Goal: Task Accomplishment & Management: Use online tool/utility

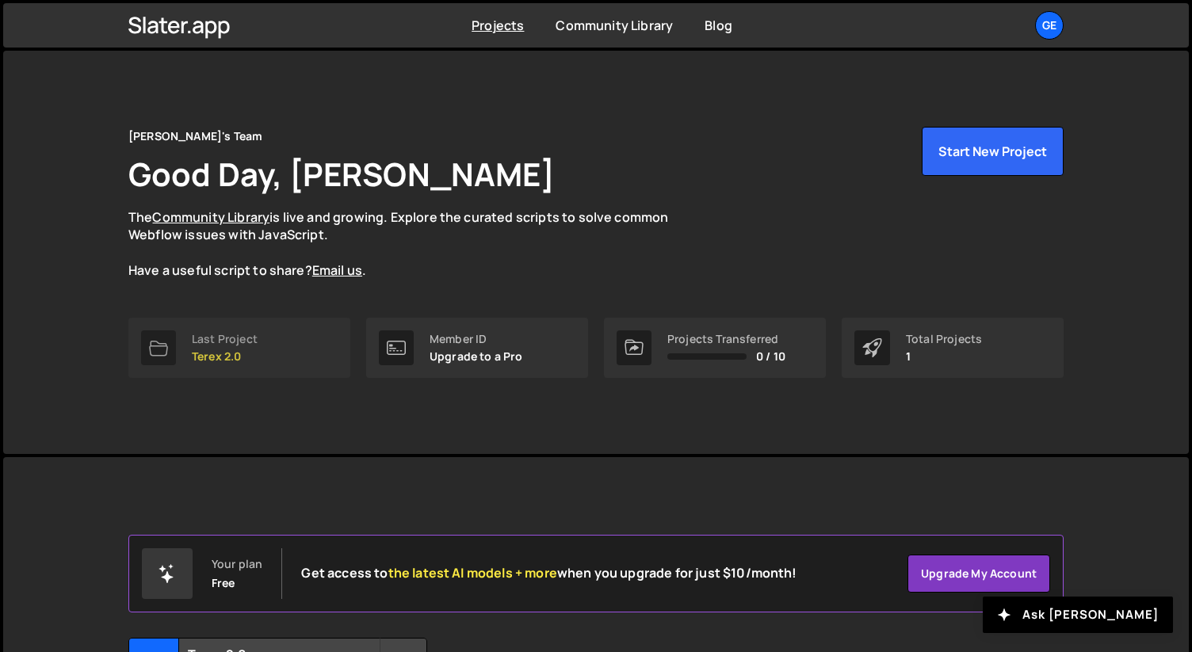
click at [245, 345] on div "Last Project" at bounding box center [225, 339] width 66 height 13
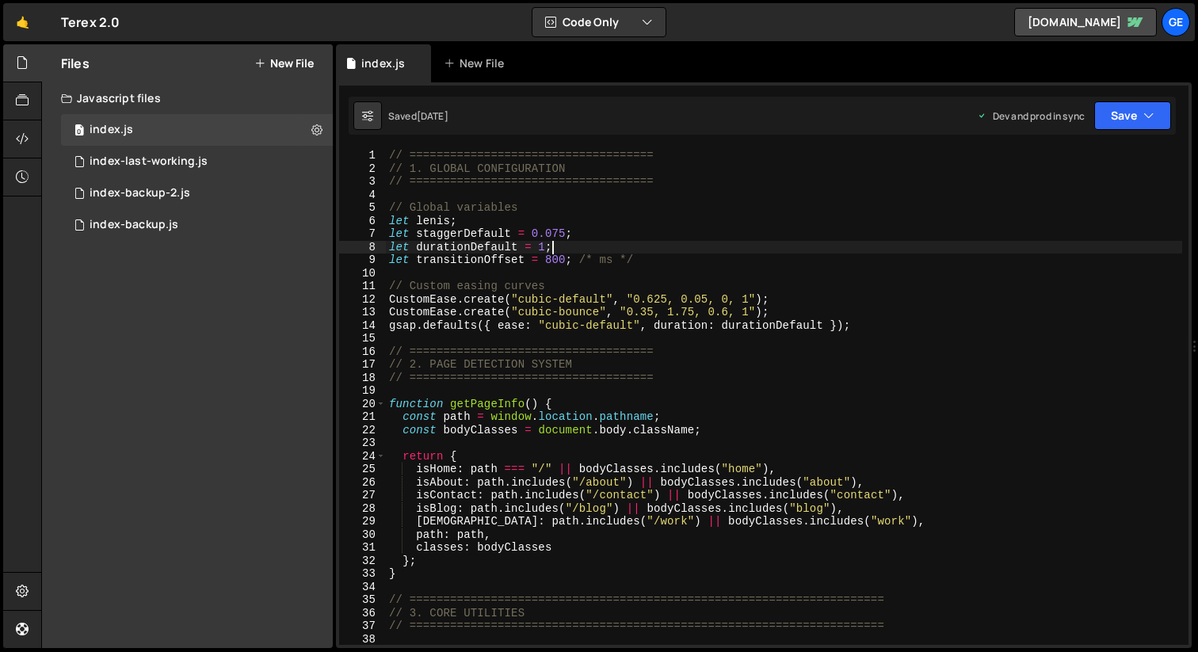
click at [614, 247] on div "// ==================================== // 1. GLOBAL CONFIGURATION // =========…" at bounding box center [784, 410] width 796 height 522
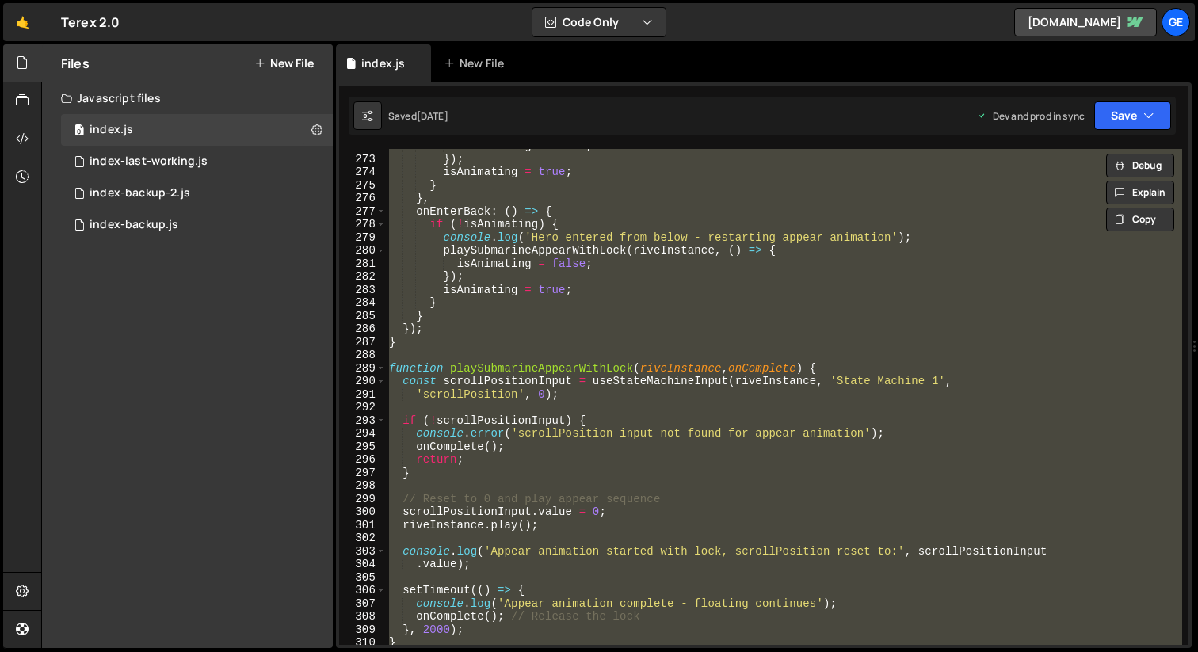
scroll to position [3746, 0]
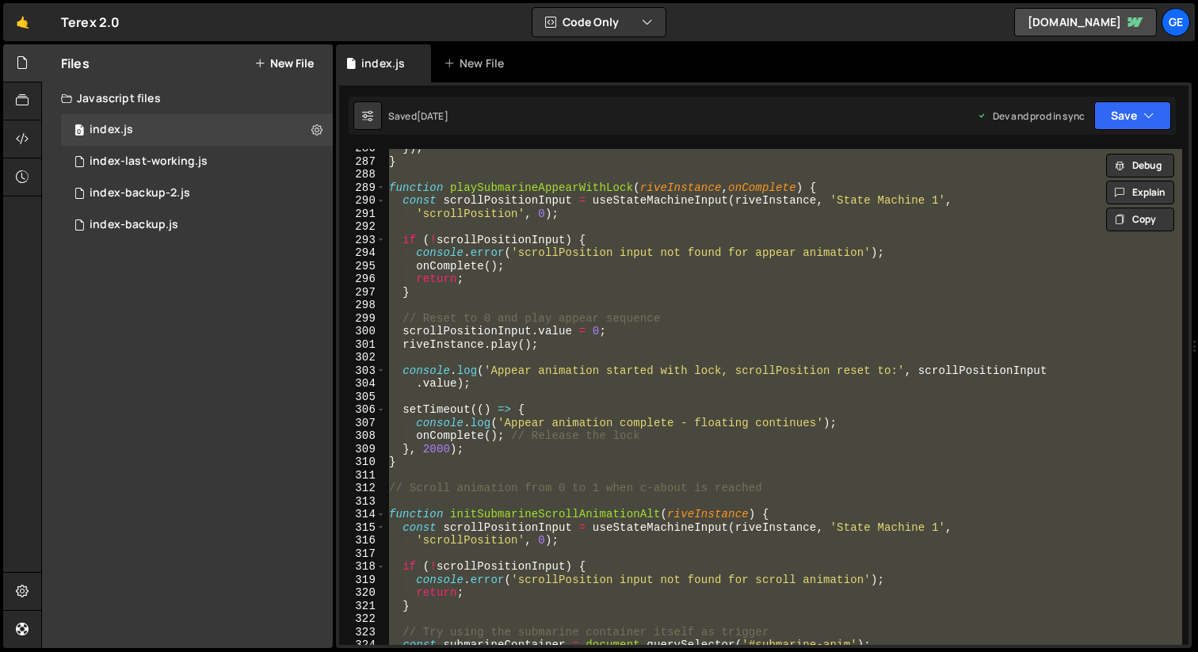
click at [982, 434] on div "}) ; } function playSubmarineAppearWithLock ( riveInstance , onComplete ) { con…" at bounding box center [784, 397] width 796 height 496
type textarea "onComplete(); // Release the lock"
